Goal: Information Seeking & Learning: Learn about a topic

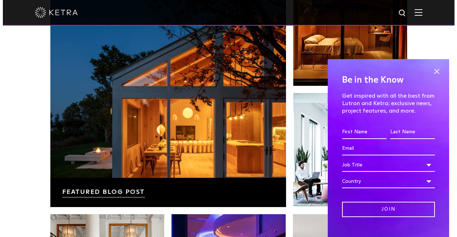
scroll to position [1176, 0]
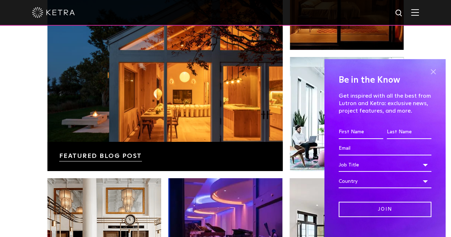
click at [430, 70] on span at bounding box center [433, 71] width 11 height 11
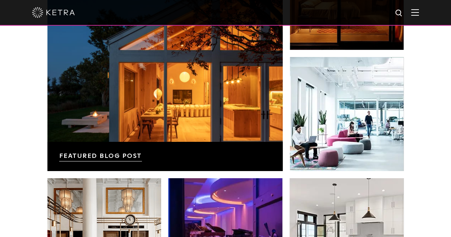
click at [419, 11] on img at bounding box center [415, 12] width 8 height 7
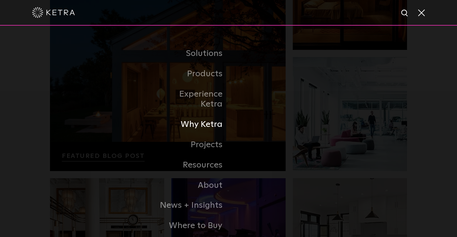
click at [193, 115] on link "Why Ketra" at bounding box center [191, 125] width 73 height 20
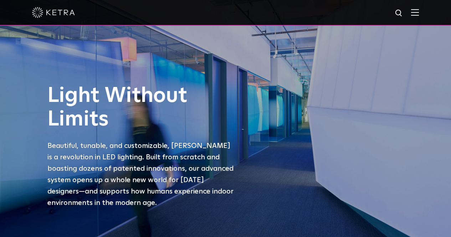
click at [236, 100] on h1 "Light Without Limits" at bounding box center [141, 107] width 189 height 47
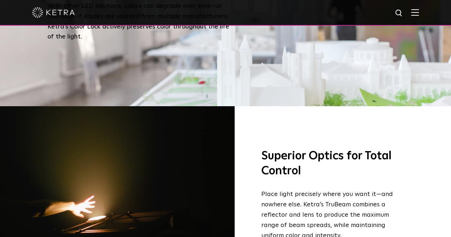
scroll to position [697, 0]
